Goal: Task Accomplishment & Management: Use online tool/utility

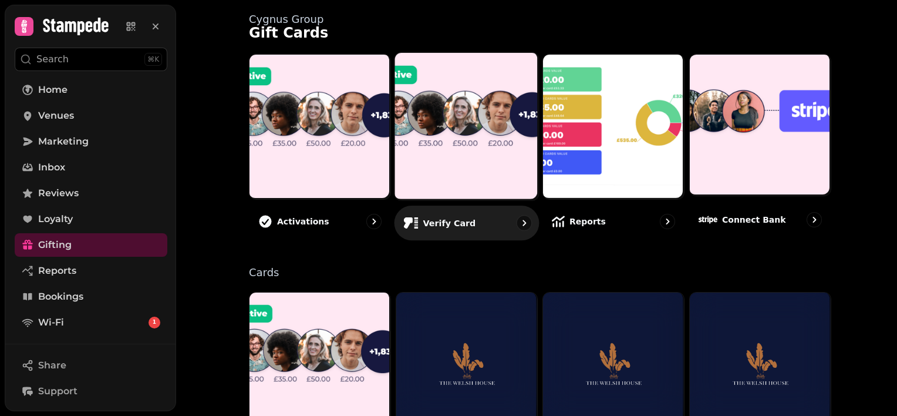
click at [451, 120] on img at bounding box center [466, 125] width 144 height 147
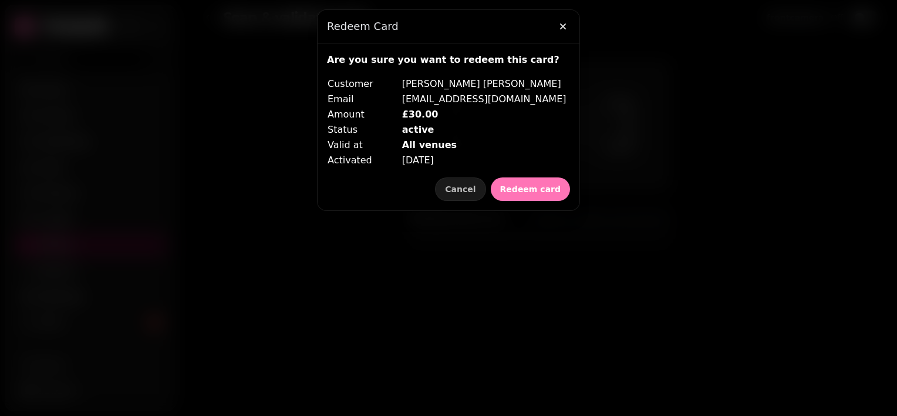
click at [513, 188] on span "Redeem card" at bounding box center [530, 189] width 60 height 8
